Goal: Information Seeking & Learning: Learn about a topic

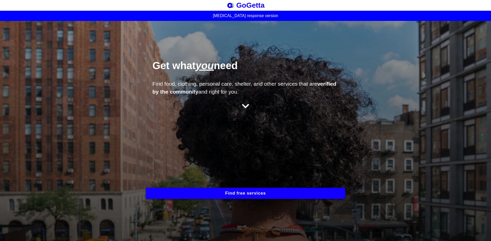
click at [291, 194] on button "Find free services" at bounding box center [245, 193] width 199 height 11
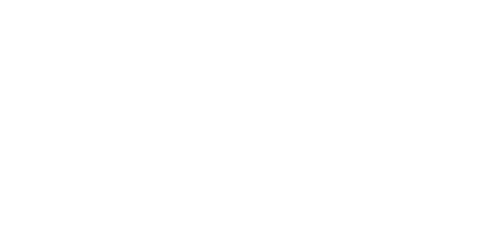
click at [145, 0] on html at bounding box center [245, 0] width 491 height 0
click at [160, 0] on html at bounding box center [245, 0] width 491 height 0
